Goal: Task Accomplishment & Management: Use online tool/utility

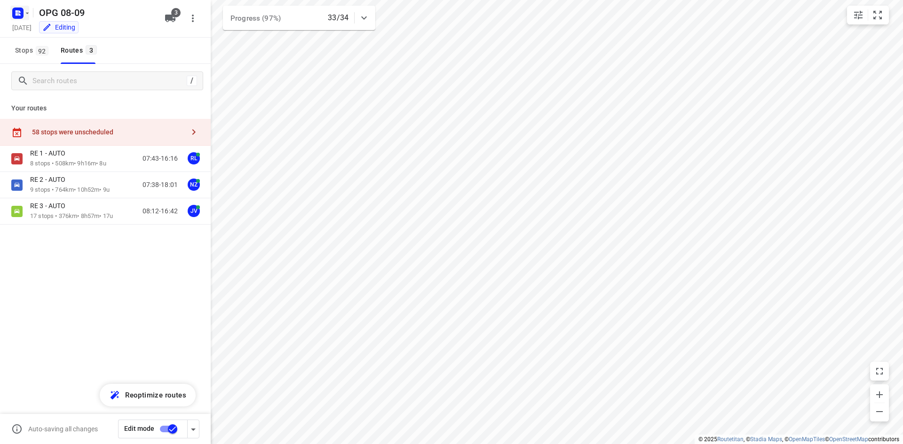
click at [22, 14] on rect "button" at bounding box center [17, 13] width 11 height 11
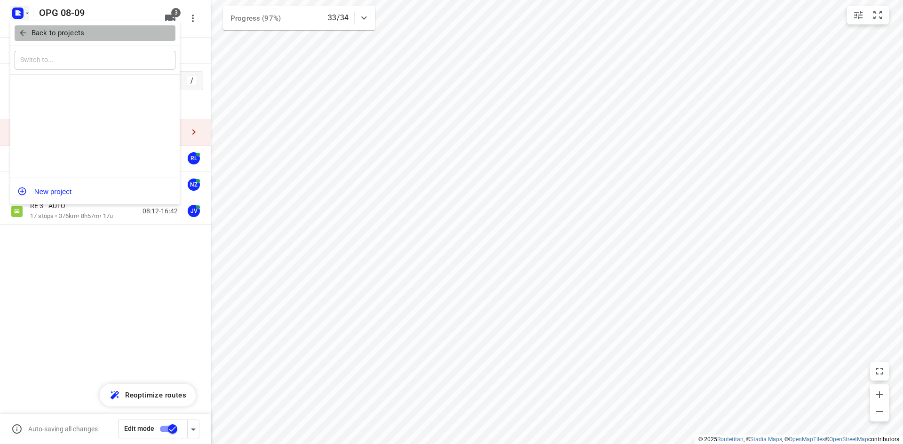
click at [27, 28] on span "Back to projects" at bounding box center [94, 33] width 153 height 11
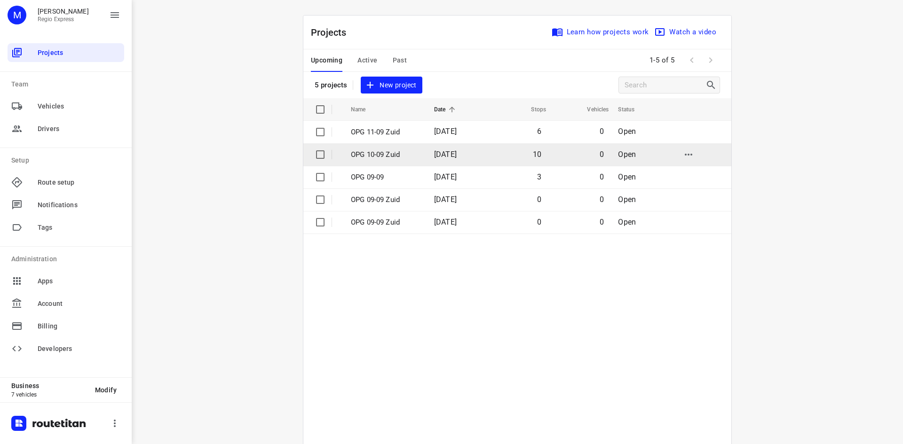
click at [378, 157] on p "OPG 10-09 Zuid" at bounding box center [385, 155] width 69 height 11
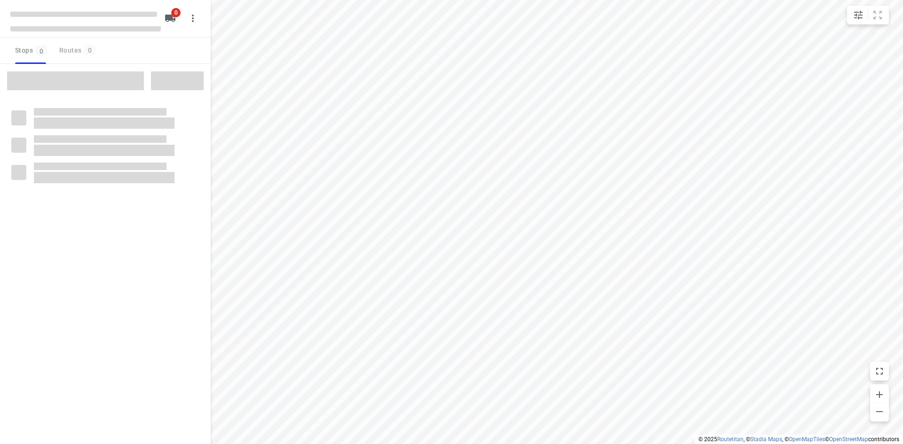
type input "distance"
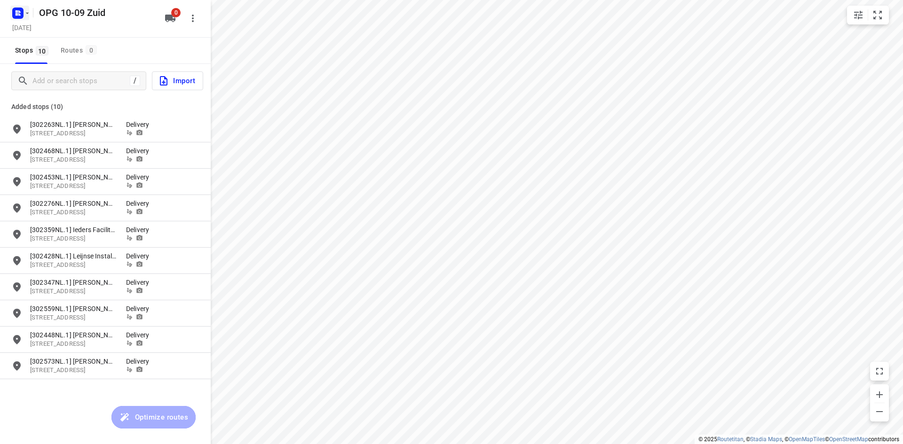
click at [26, 15] on icon "button" at bounding box center [28, 13] width 8 height 8
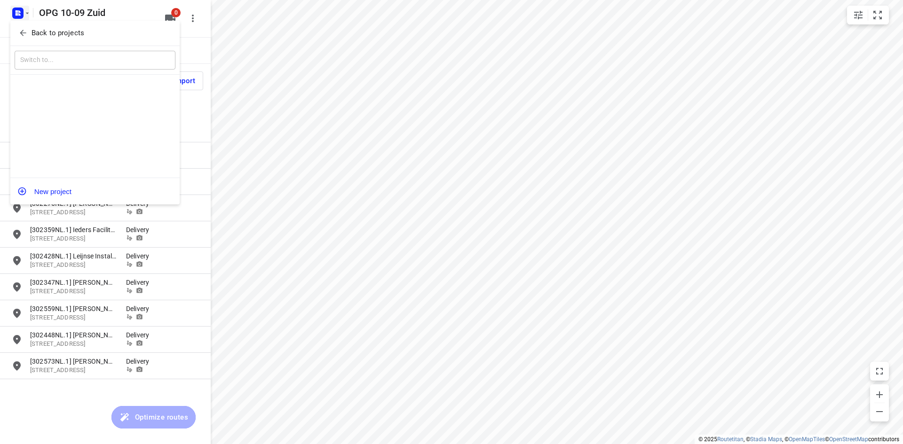
click at [27, 31] on icon "button" at bounding box center [22, 32] width 9 height 9
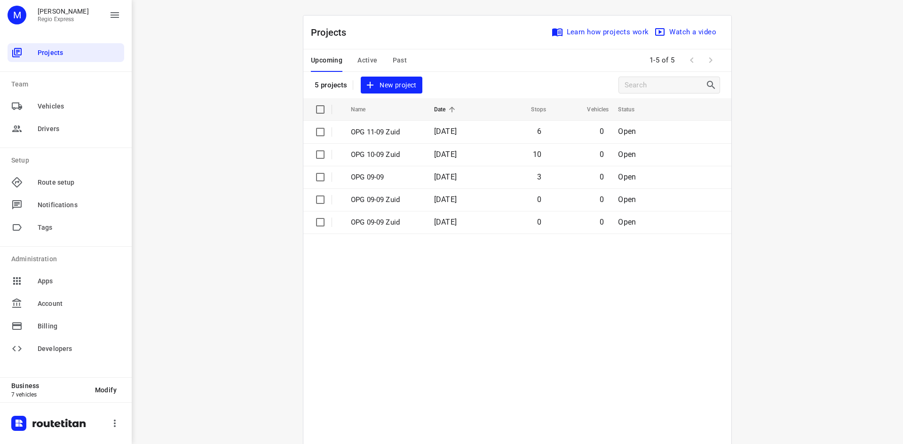
click at [426, 133] on td "[DATE]" at bounding box center [456, 132] width 61 height 23
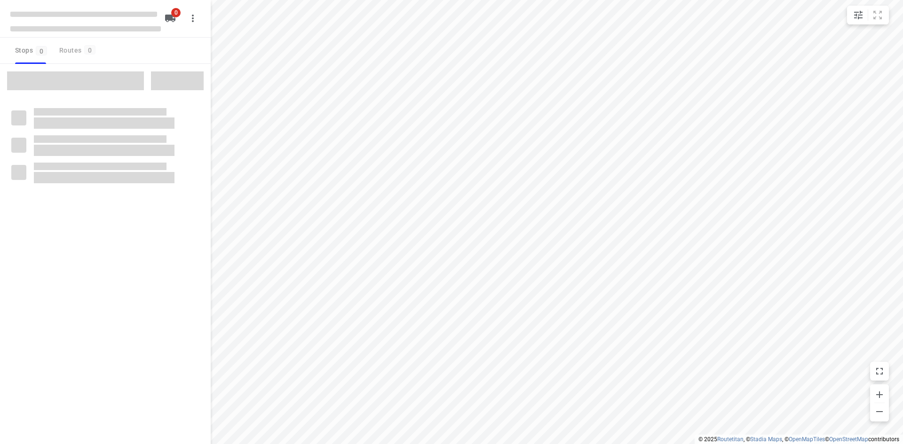
type input "distance"
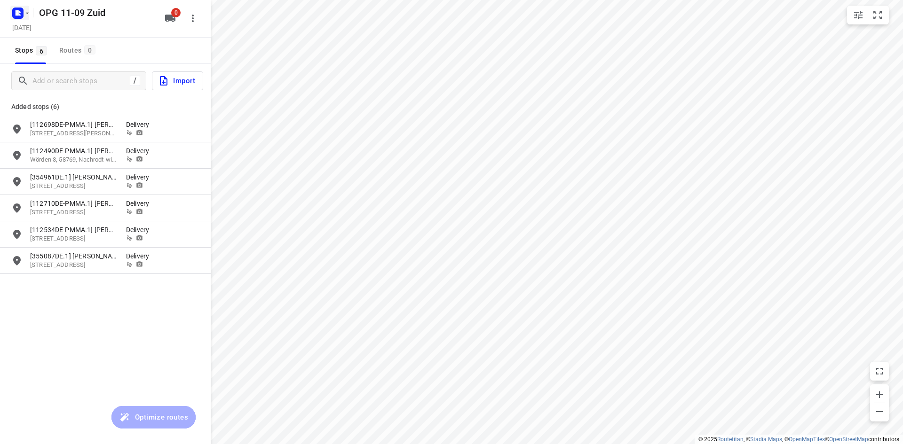
click at [22, 14] on rect "button" at bounding box center [17, 13] width 11 height 11
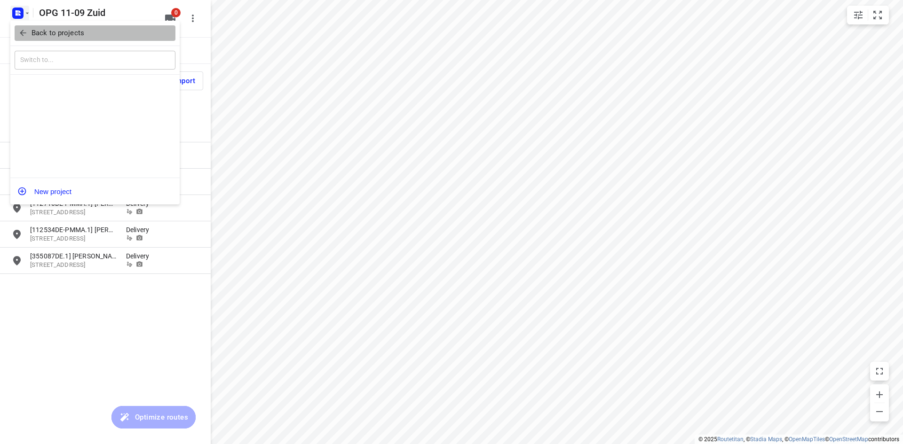
click at [23, 25] on button "Back to projects" at bounding box center [95, 33] width 161 height 16
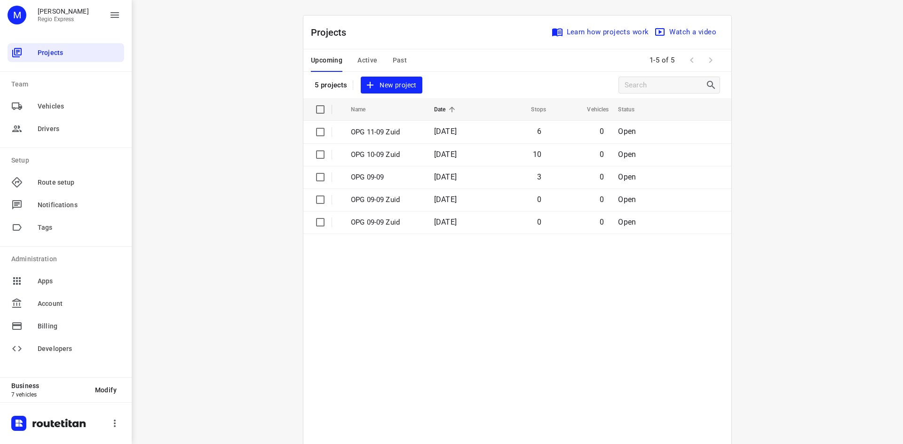
click at [357, 62] on span "Active" at bounding box center [367, 61] width 20 height 12
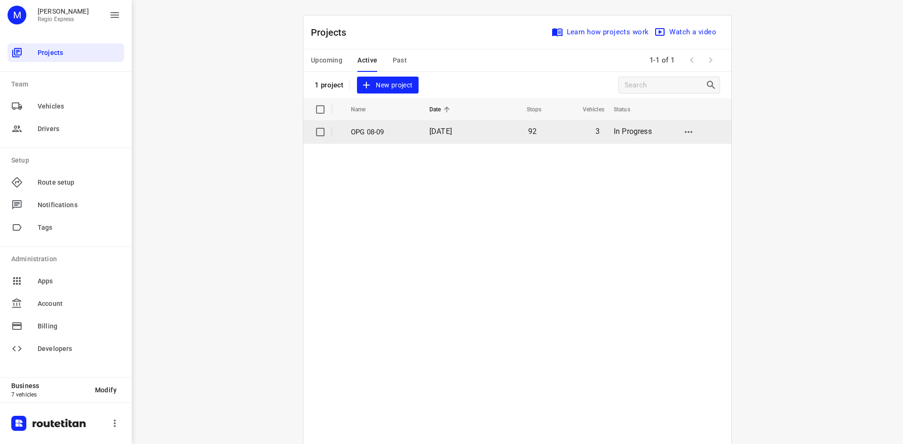
click at [395, 128] on p "OPG 08-09" at bounding box center [383, 132] width 64 height 11
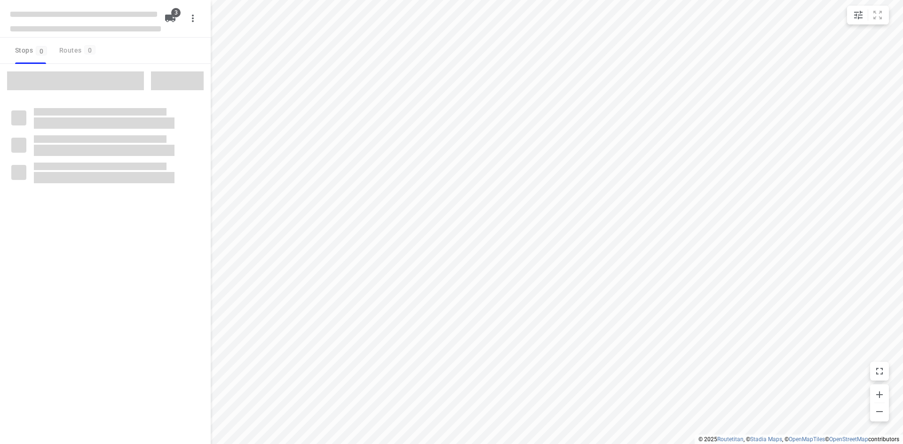
type input "distance"
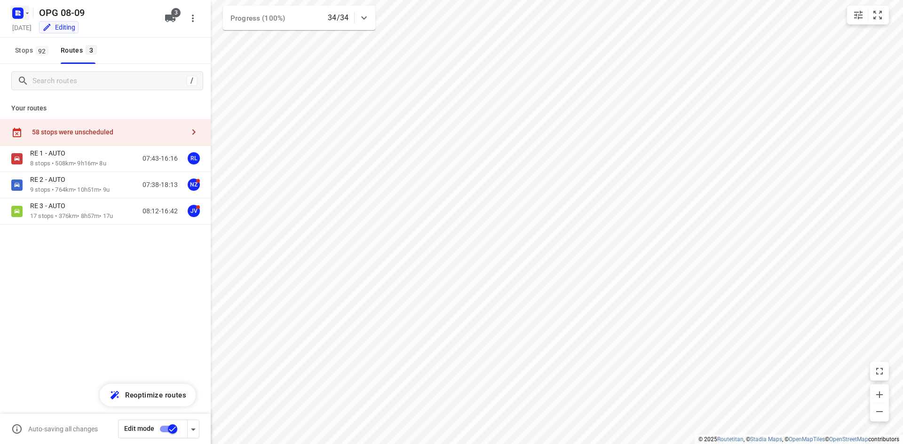
click at [20, 20] on icon "button" at bounding box center [17, 13] width 15 height 15
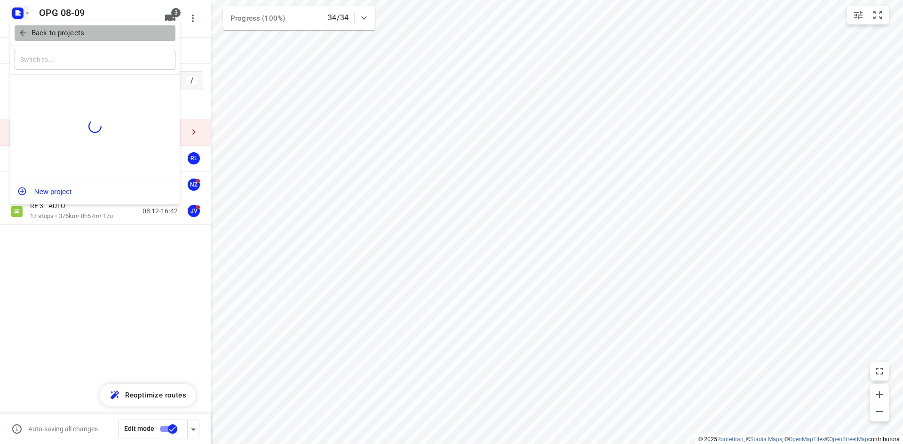
click at [21, 31] on icon "button" at bounding box center [22, 32] width 9 height 9
